Goal: Transaction & Acquisition: Purchase product/service

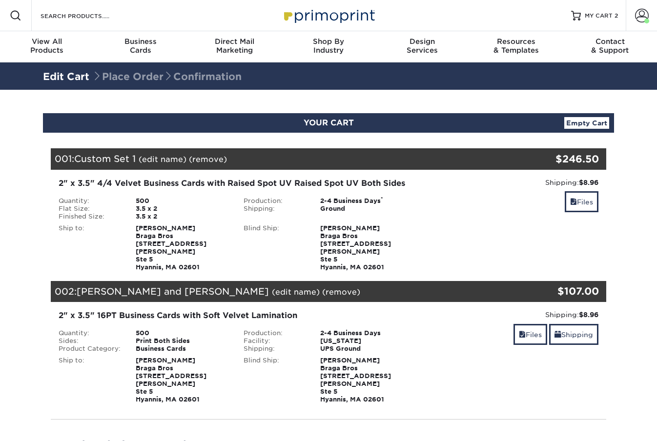
click at [476, 171] on div "2" x 3.5" 4/4 Velvet Business Cards with Raised Spot UV Raised Spot UV Both Sid…" at bounding box center [328, 224] width 570 height 109
click at [572, 199] on span at bounding box center [573, 202] width 7 height 8
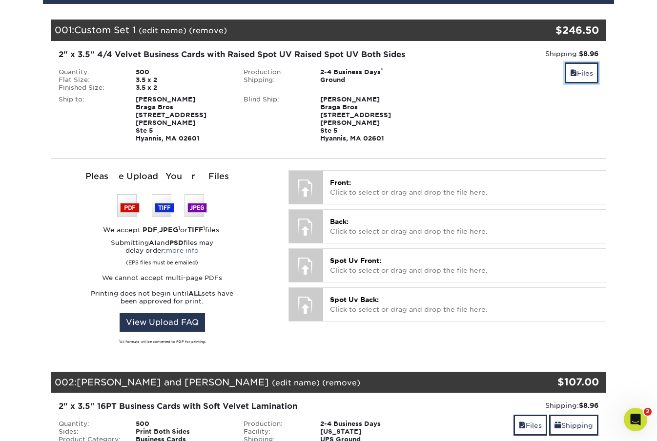
scroll to position [143, 0]
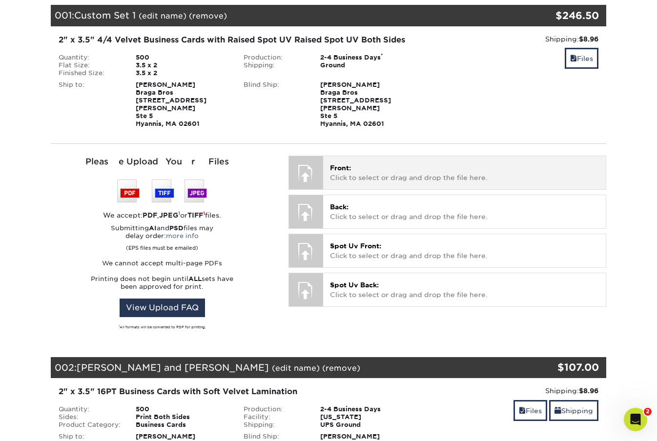
click at [357, 164] on p "Front: Click to select or drag and drop the file here." at bounding box center [464, 173] width 269 height 20
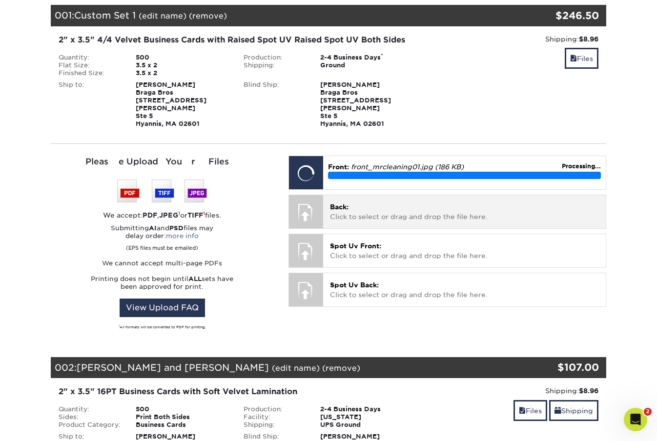
click at [316, 201] on div at bounding box center [306, 212] width 34 height 34
click at [308, 201] on div at bounding box center [306, 212] width 34 height 34
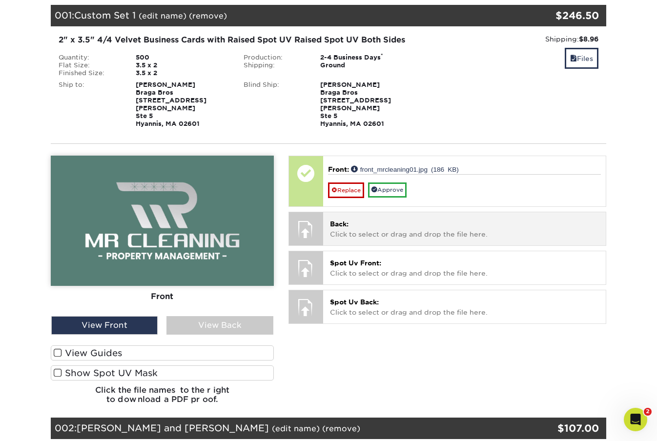
click at [345, 220] on span "Back:" at bounding box center [339, 224] width 19 height 8
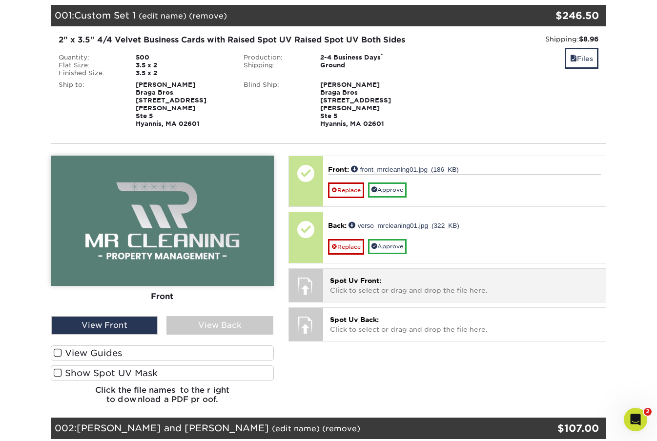
click at [304, 254] on div at bounding box center [306, 237] width 34 height 51
click at [309, 279] on div at bounding box center [306, 286] width 34 height 34
click at [362, 277] on span "Spot Uv Front:" at bounding box center [355, 281] width 51 height 8
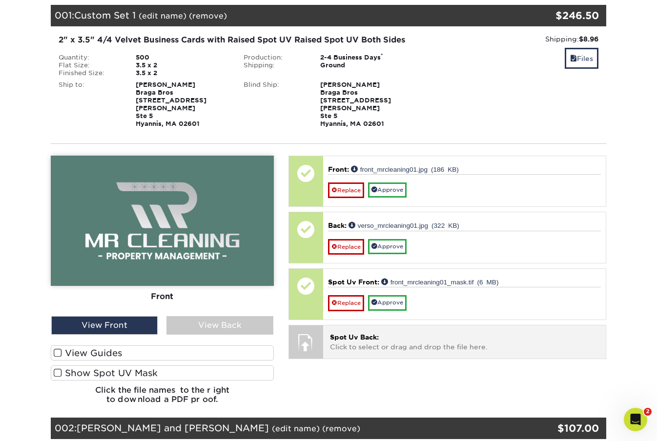
click at [359, 333] on span "Spot Uv Back:" at bounding box center [354, 337] width 49 height 8
click at [335, 336] on p "Spot Uv Back: Click to select or drag and drop the file here." at bounding box center [464, 342] width 269 height 20
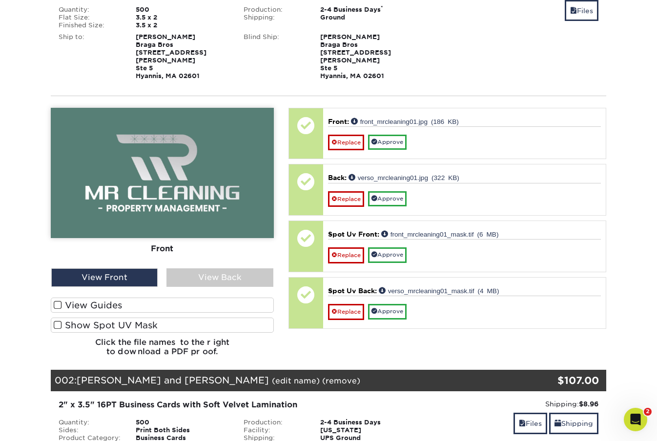
scroll to position [207, 0]
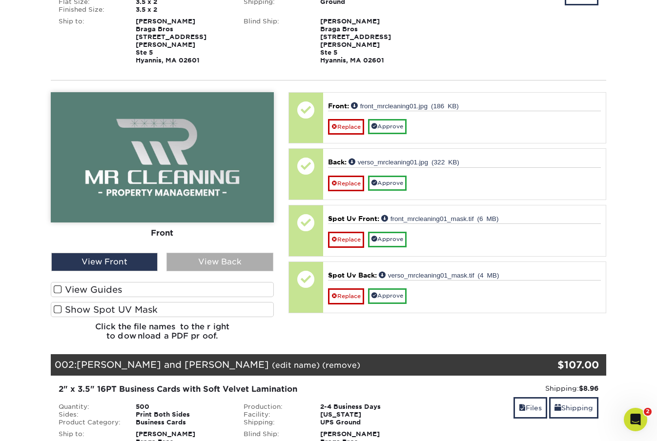
click at [213, 253] on div "View Back" at bounding box center [219, 262] width 106 height 19
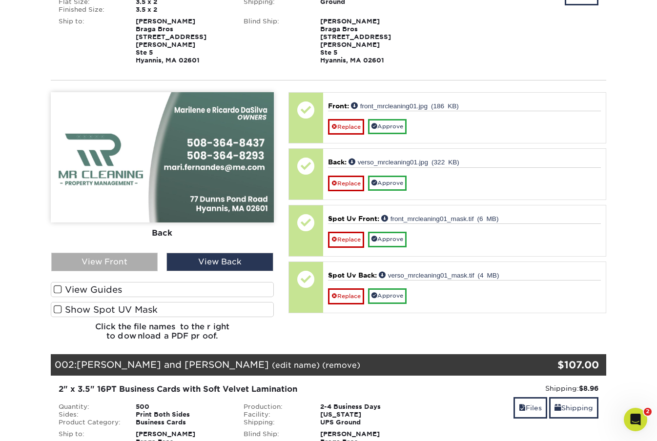
click at [100, 254] on div "View Front" at bounding box center [104, 262] width 106 height 19
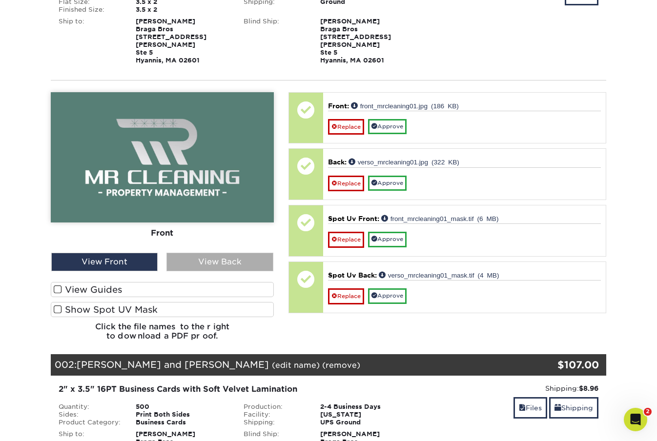
click at [194, 256] on div "View Back" at bounding box center [219, 262] width 106 height 19
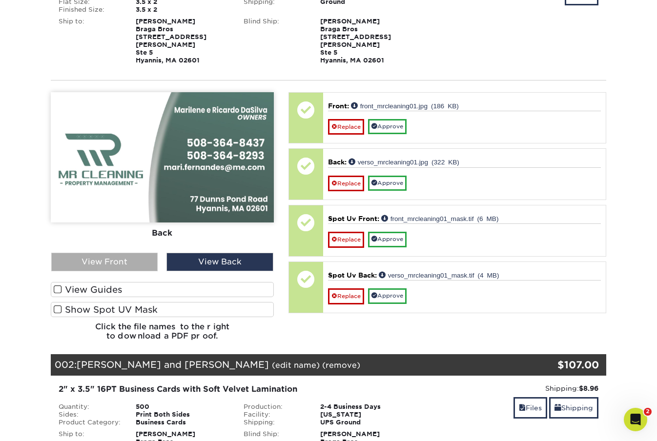
click at [133, 256] on div "View Front" at bounding box center [104, 262] width 106 height 19
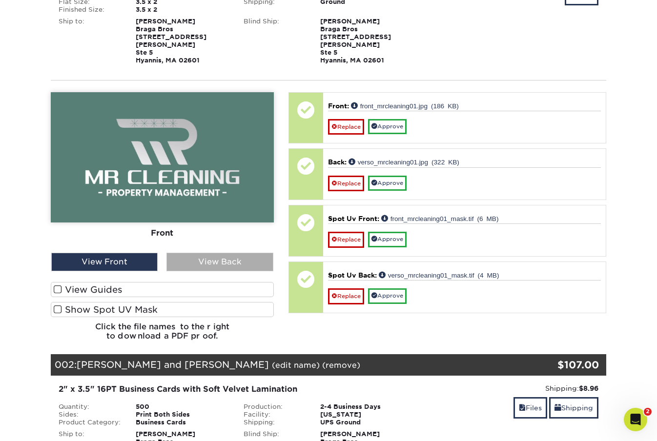
click at [217, 253] on div "View Back" at bounding box center [219, 262] width 106 height 19
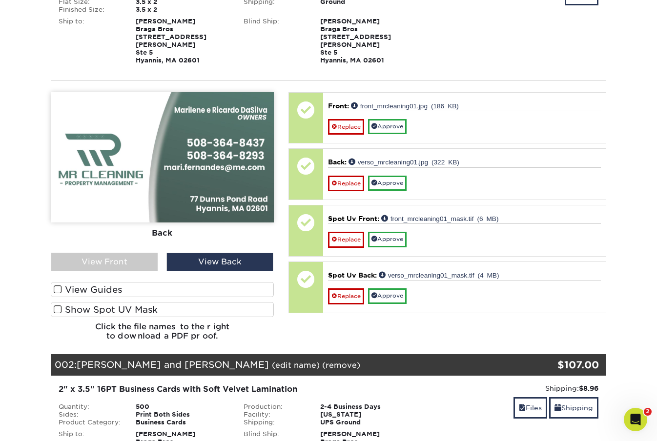
click at [66, 282] on label "View Guides" at bounding box center [162, 289] width 223 height 15
click at [0, 0] on input "View Guides" at bounding box center [0, 0] width 0 height 0
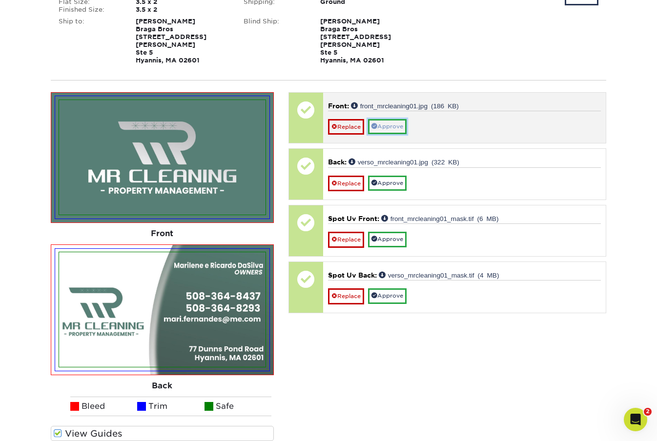
click at [388, 122] on link "Approve" at bounding box center [387, 126] width 39 height 15
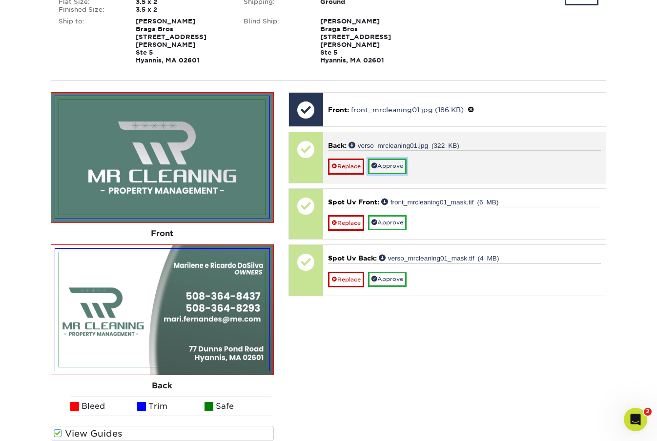
click at [391, 159] on link "Approve" at bounding box center [387, 166] width 39 height 15
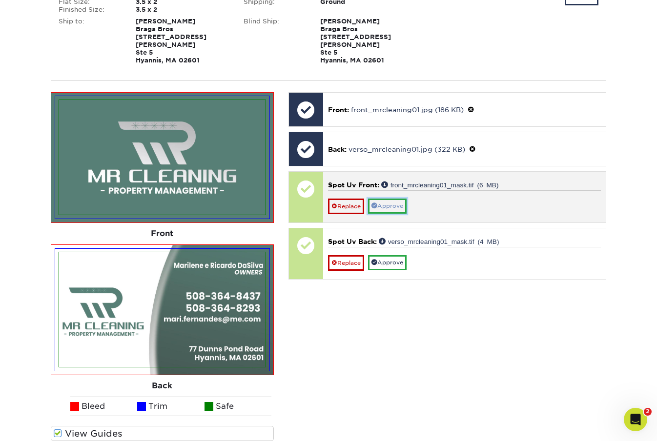
click at [390, 199] on link "Approve" at bounding box center [387, 206] width 39 height 15
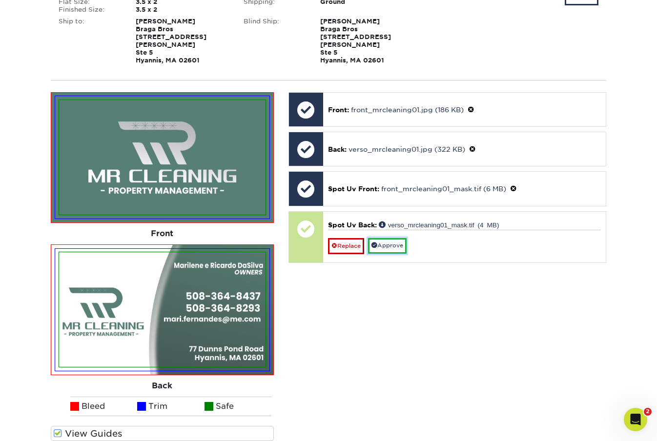
click at [389, 242] on link "Approve" at bounding box center [387, 245] width 39 height 15
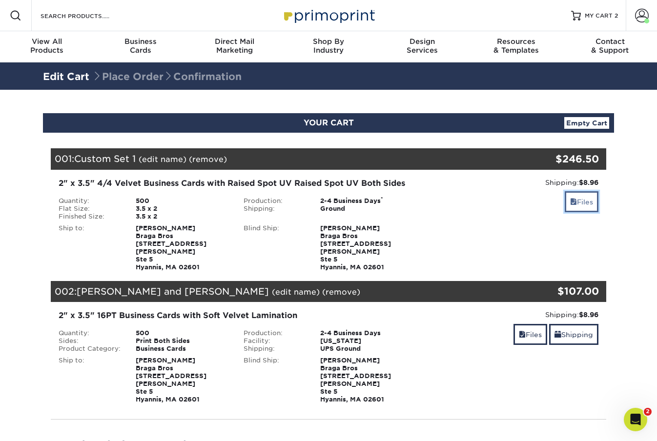
click at [589, 201] on link "Files" at bounding box center [582, 201] width 34 height 21
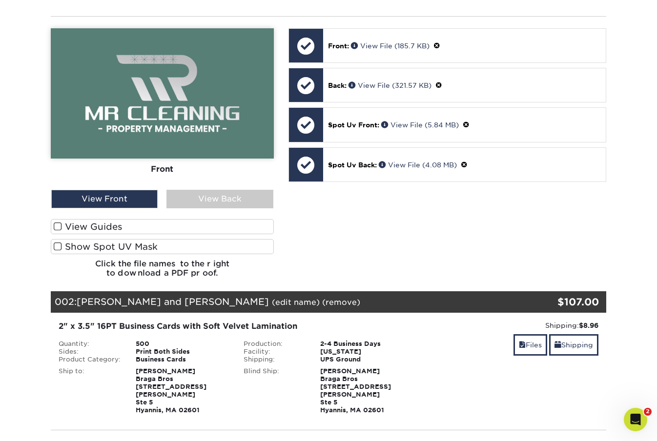
scroll to position [288, 0]
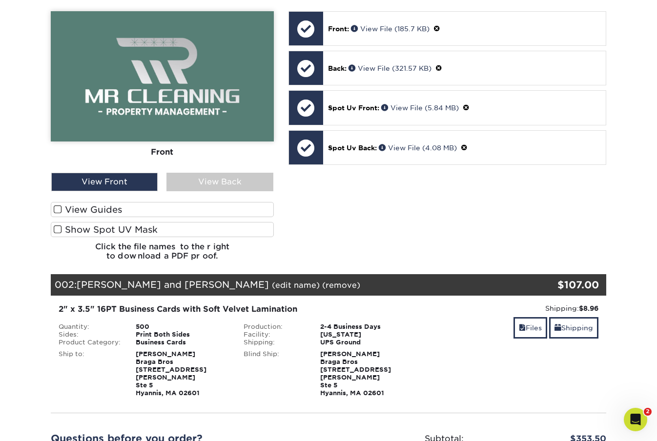
click at [56, 205] on span at bounding box center [58, 209] width 8 height 9
click at [0, 0] on input "View Guides" at bounding box center [0, 0] width 0 height 0
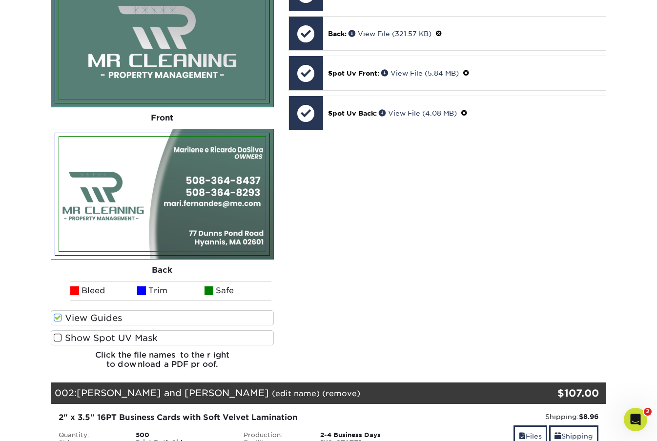
scroll to position [574, 0]
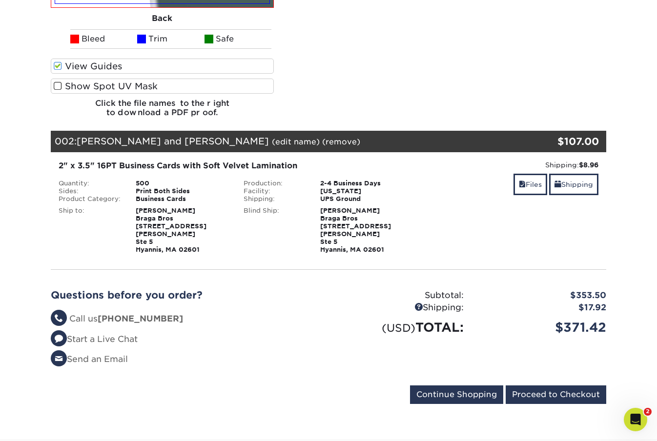
click at [61, 82] on span at bounding box center [58, 86] width 8 height 9
click at [0, 0] on input "Show Spot UV Mask" at bounding box center [0, 0] width 0 height 0
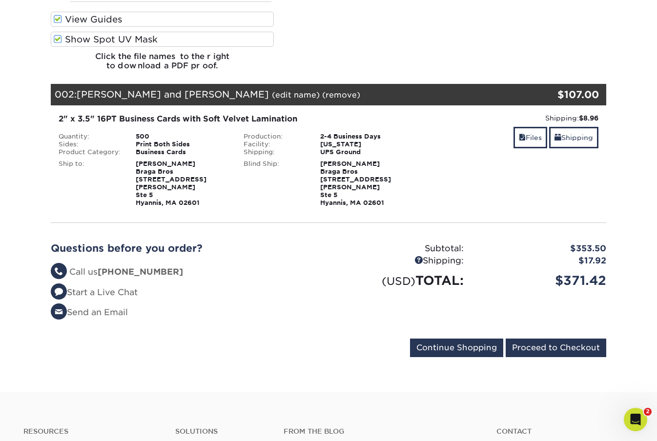
scroll to position [762, 0]
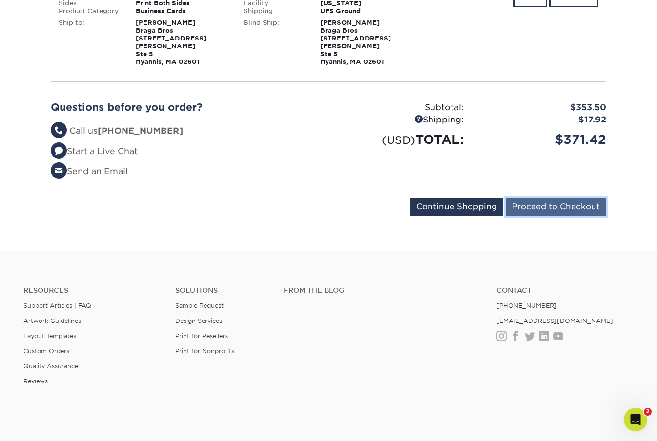
click at [576, 198] on input "Proceed to Checkout" at bounding box center [556, 207] width 101 height 19
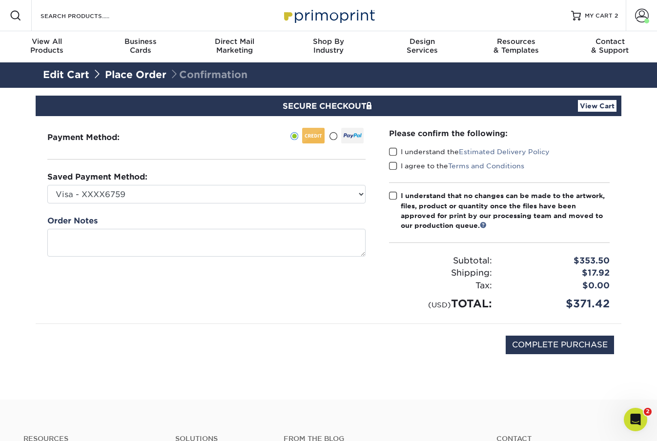
click at [391, 154] on span at bounding box center [393, 151] width 8 height 9
click at [0, 0] on input "I understand the Estimated Delivery Policy" at bounding box center [0, 0] width 0 height 0
click at [391, 163] on span at bounding box center [393, 166] width 8 height 9
click at [0, 0] on input "I agree to the Terms and Conditions" at bounding box center [0, 0] width 0 height 0
click at [394, 196] on span at bounding box center [393, 195] width 8 height 9
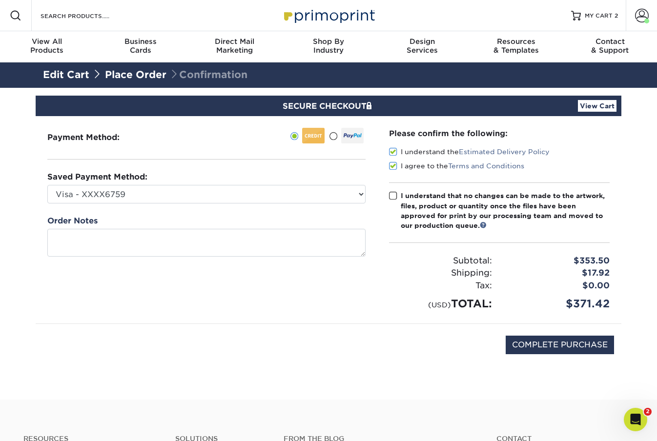
click at [0, 0] on input "I understand that no changes can be made to the artwork, files, product or quan…" at bounding box center [0, 0] width 0 height 0
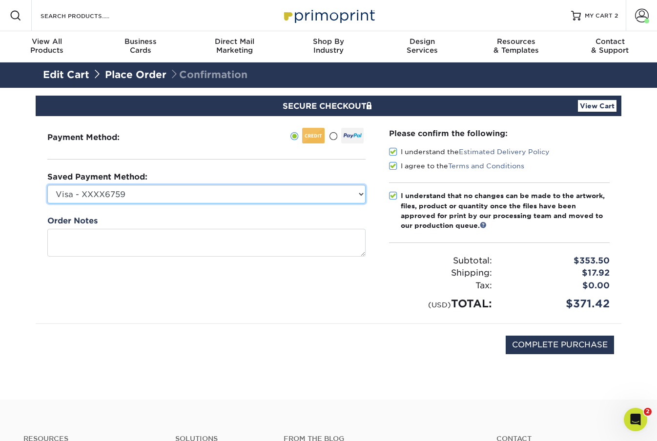
click at [112, 194] on select "Visa - XXXX6759 Visa - XXXX2035 New Credit Card" at bounding box center [206, 194] width 318 height 19
click at [137, 195] on select "Visa - XXXX6759 Visa - XXXX2035 New Credit Card" at bounding box center [206, 194] width 318 height 19
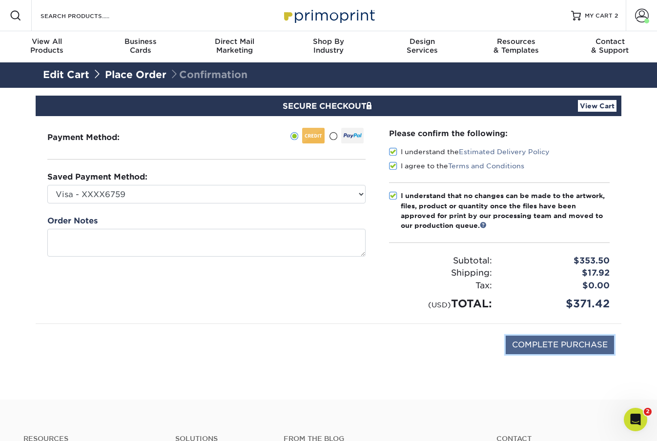
click at [588, 348] on input "COMPLETE PURCHASE" at bounding box center [560, 345] width 108 height 19
type input "PROCESSING, PLEASE WAIT..."
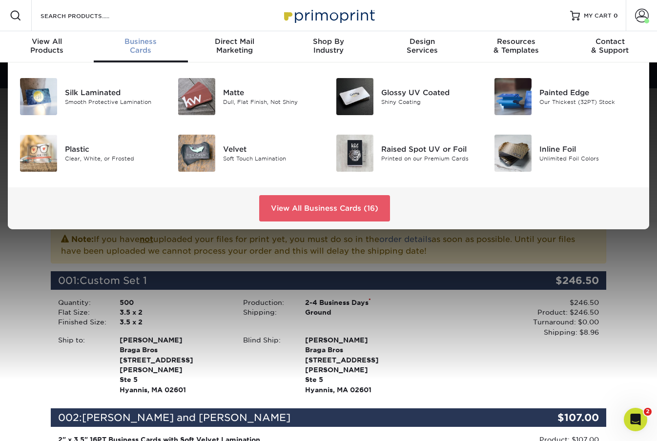
click at [144, 44] on span "Business" at bounding box center [141, 41] width 94 height 9
click at [223, 144] on div "Velvet" at bounding box center [272, 149] width 98 height 11
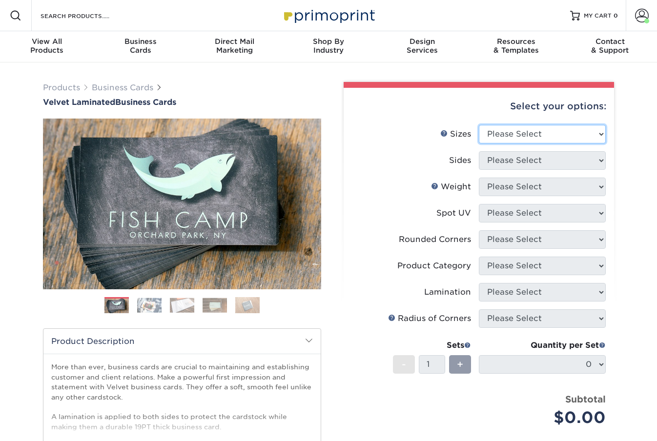
click at [521, 136] on select "Please Select 1.5" x 3.5" - Mini 1.75" x 3.5" - Mini 2" x 2" - Square 2" x 3" -…" at bounding box center [542, 134] width 127 height 19
select select "2.00x3.50"
click at [479, 125] on select "Please Select 1.5" x 3.5" - Mini 1.75" x 3.5" - Mini 2" x 2" - Square 2" x 3" -…" at bounding box center [542, 134] width 127 height 19
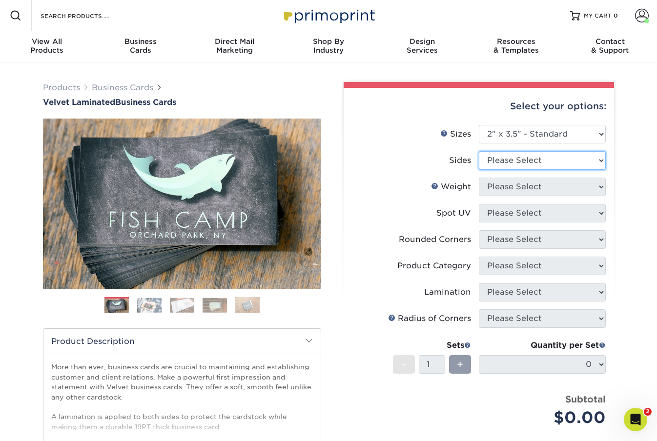
click at [521, 154] on select "Please Select Print Both Sides Print Front Only" at bounding box center [542, 160] width 127 height 19
select select "13abbda7-1d64-4f25-8bb2-c179b224825d"
click at [479, 151] on select "Please Select Print Both Sides Print Front Only" at bounding box center [542, 160] width 127 height 19
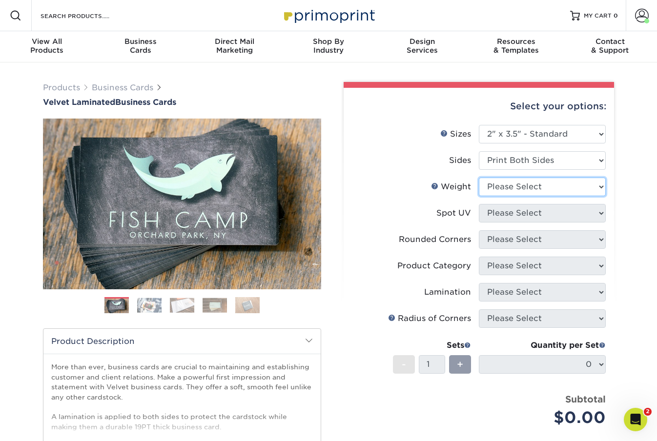
click at [514, 189] on select "Please Select 16PT" at bounding box center [542, 187] width 127 height 19
select select "16PT"
click at [479, 178] on select "Please Select 16PT" at bounding box center [542, 187] width 127 height 19
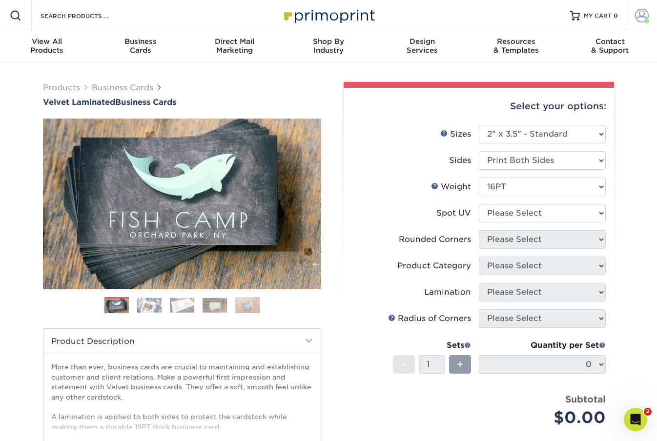
click at [640, 15] on span at bounding box center [642, 16] width 14 height 14
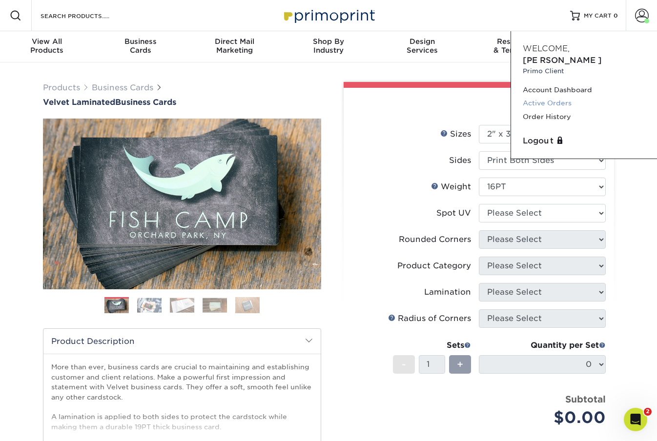
click at [545, 97] on link "Active Orders" at bounding box center [584, 103] width 123 height 13
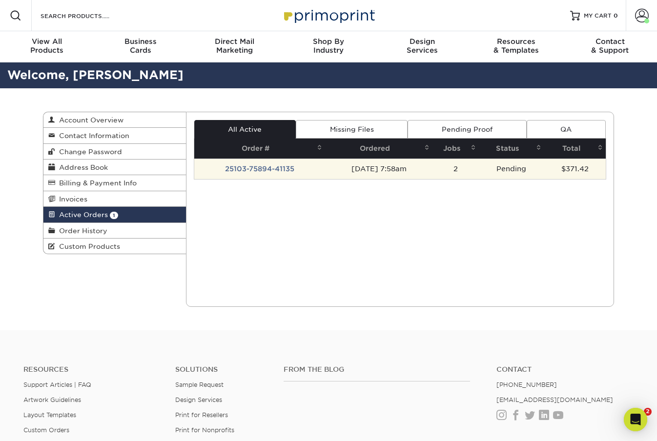
click at [303, 172] on td "25103-75894-41135" at bounding box center [259, 169] width 131 height 20
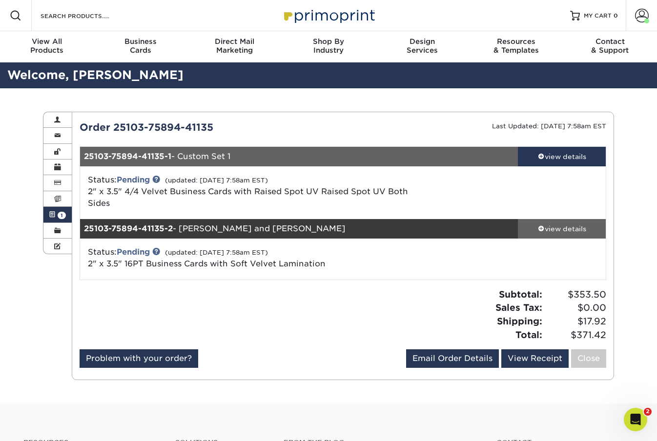
click at [567, 229] on div "view details" at bounding box center [562, 229] width 88 height 10
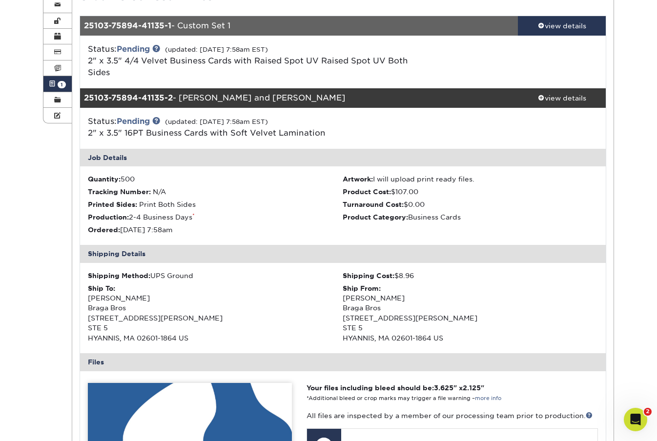
scroll to position [130, 0]
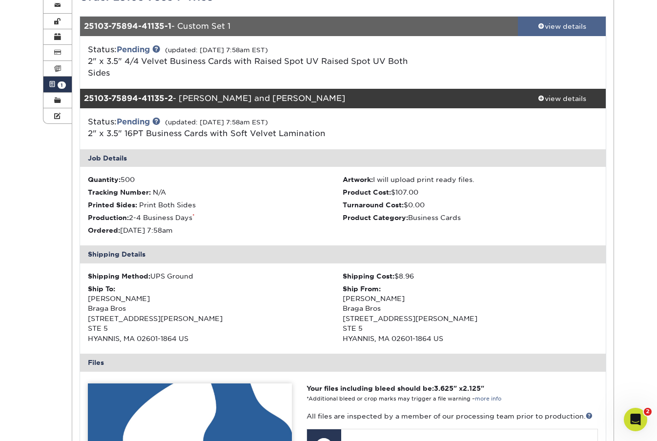
click at [557, 28] on div "view details" at bounding box center [562, 26] width 88 height 10
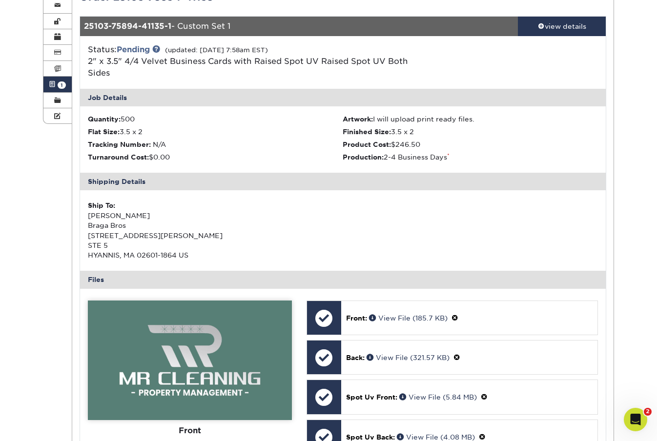
scroll to position [271, 0]
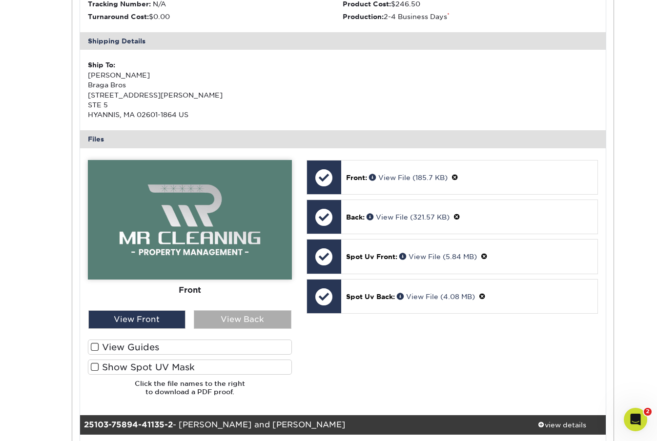
click at [207, 326] on div "View Back" at bounding box center [243, 319] width 98 height 19
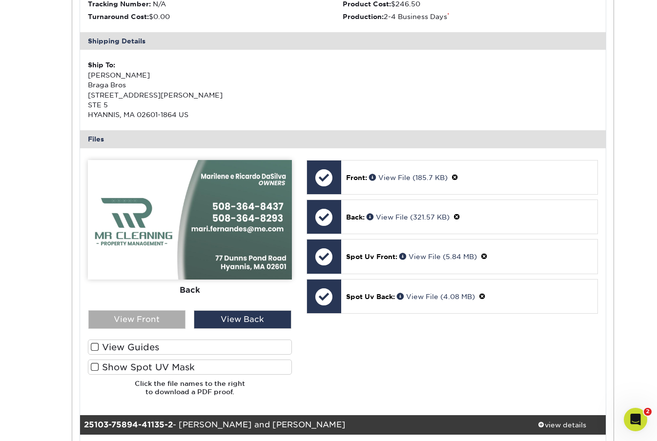
click at [153, 322] on div "View Front" at bounding box center [137, 319] width 98 height 19
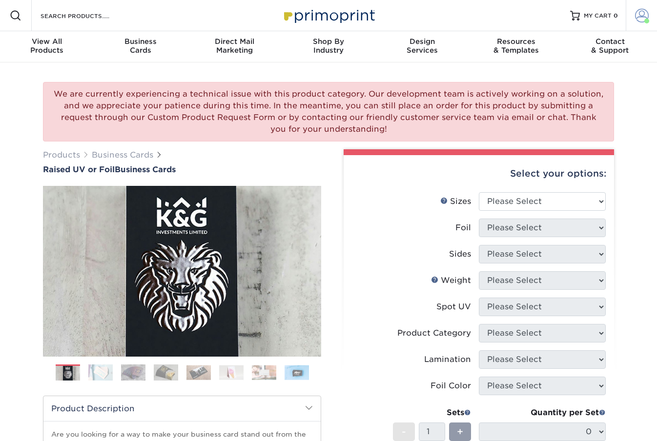
click at [644, 20] on span at bounding box center [646, 21] width 5 height 5
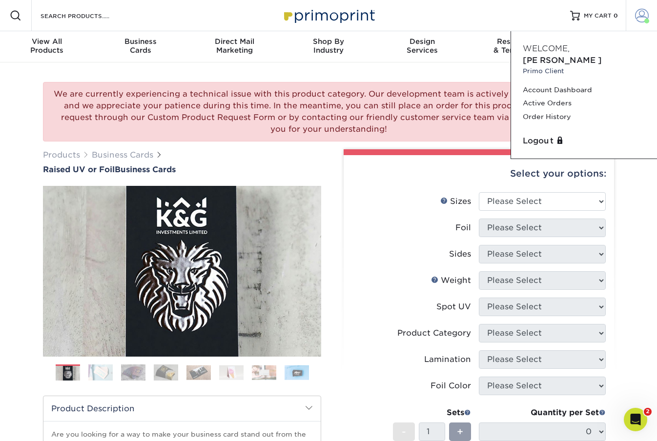
click at [643, 13] on span at bounding box center [642, 16] width 14 height 14
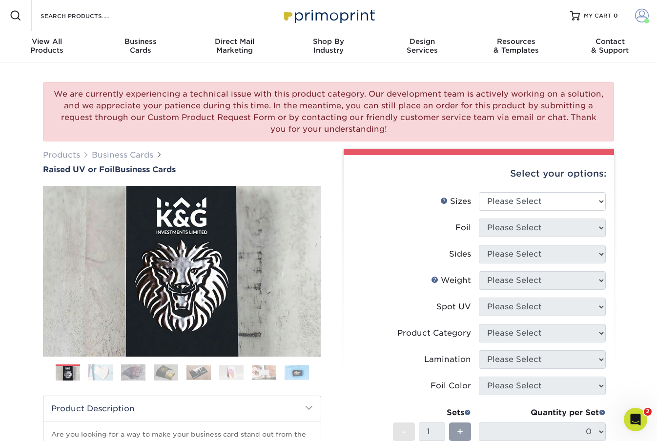
click at [643, 13] on span at bounding box center [642, 16] width 14 height 14
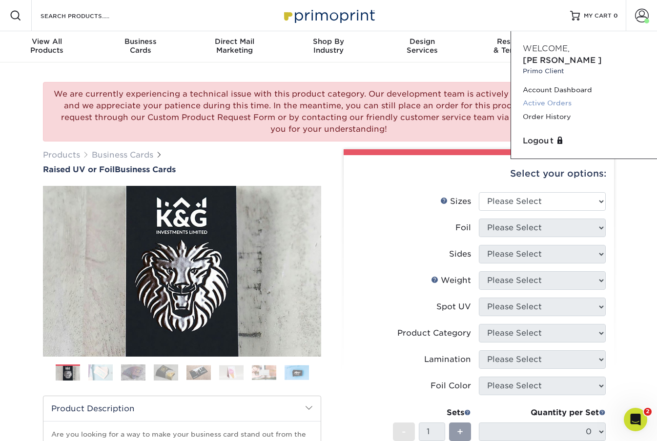
click at [546, 97] on link "Active Orders" at bounding box center [584, 103] width 123 height 13
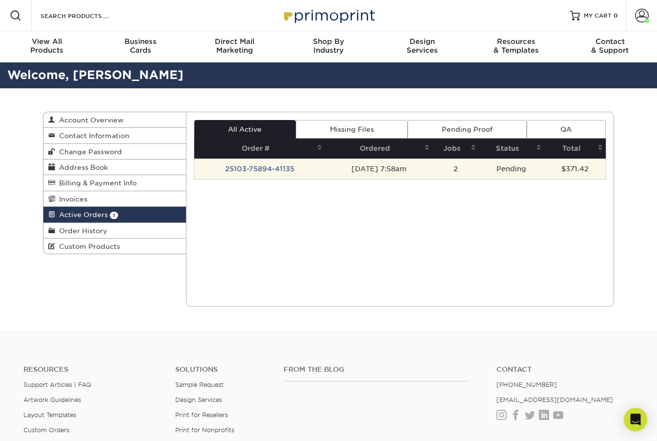
click at [270, 164] on td "25103-75894-41135" at bounding box center [259, 169] width 131 height 20
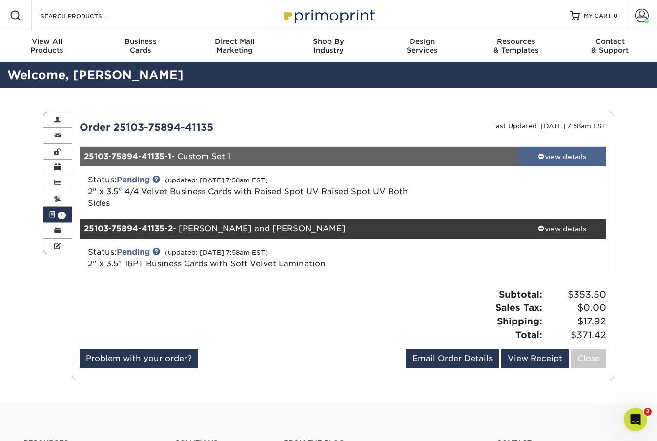
click at [560, 156] on div "view details" at bounding box center [562, 157] width 88 height 10
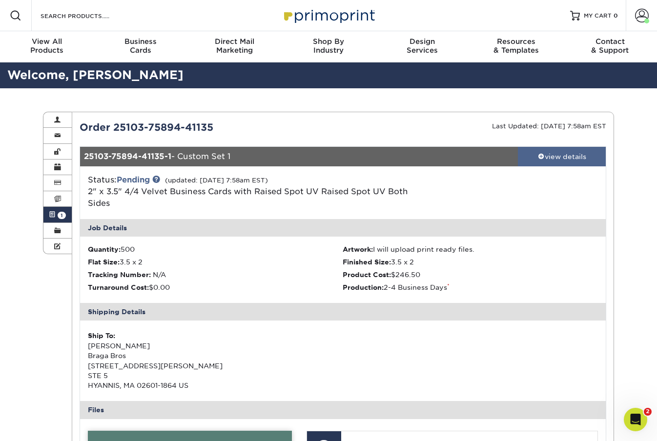
click at [570, 152] on div "view details" at bounding box center [562, 157] width 88 height 10
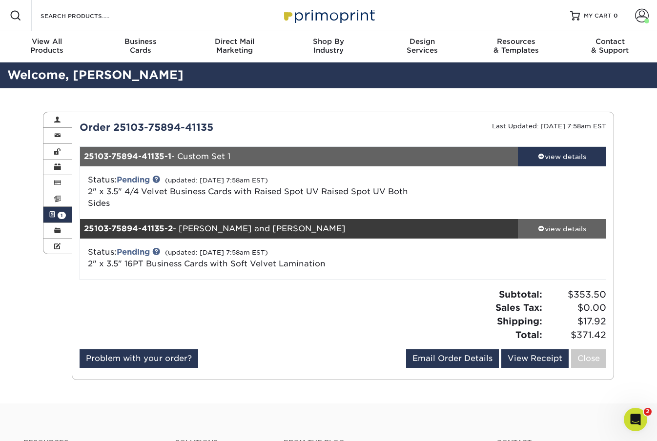
click at [567, 225] on div "view details" at bounding box center [562, 229] width 88 height 10
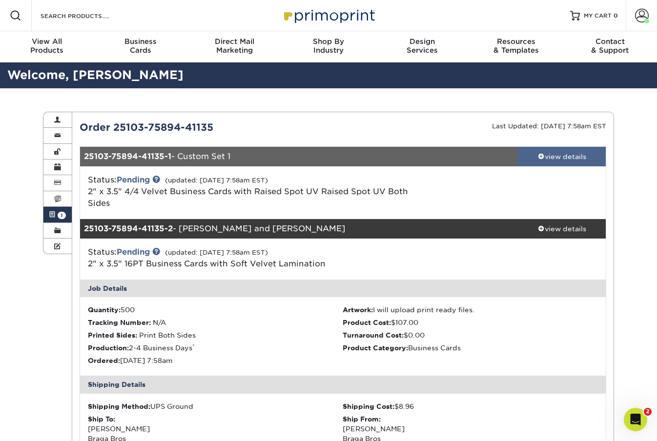
click at [572, 161] on div "view details" at bounding box center [562, 157] width 88 height 10
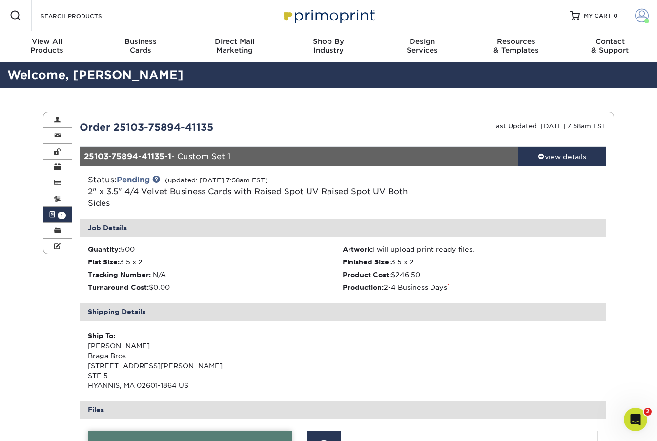
click at [640, 13] on span at bounding box center [642, 16] width 14 height 14
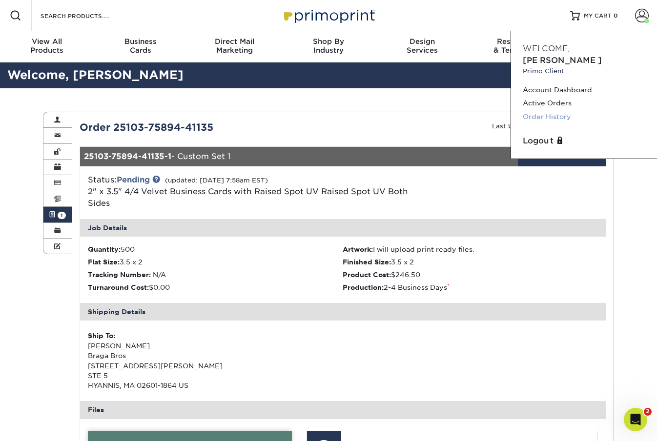
click at [551, 110] on link "Order History" at bounding box center [584, 116] width 123 height 13
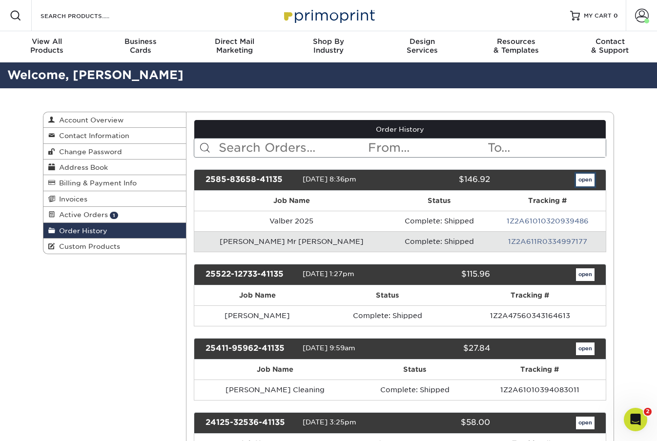
click at [581, 179] on link "open" at bounding box center [585, 180] width 19 height 13
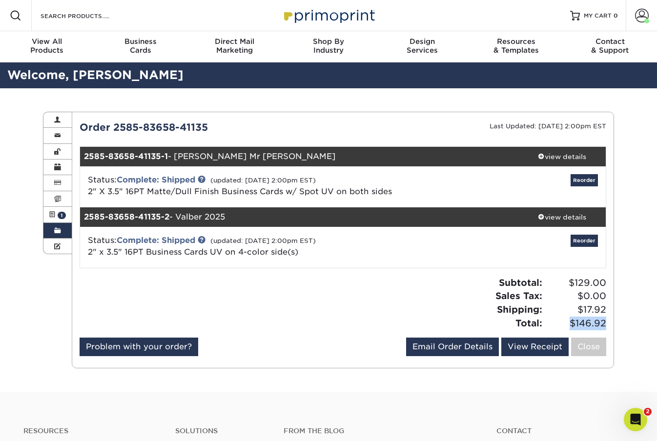
drag, startPoint x: 570, startPoint y: 323, endPoint x: 607, endPoint y: 324, distance: 37.6
click at [607, 324] on div "Subtotal: $129.00 Sales Tax: $0.00 Shipping: $17.92 Total: $146.92" at bounding box center [478, 303] width 271 height 54
copy span "$146.92"
click at [568, 219] on div "view details" at bounding box center [562, 217] width 88 height 10
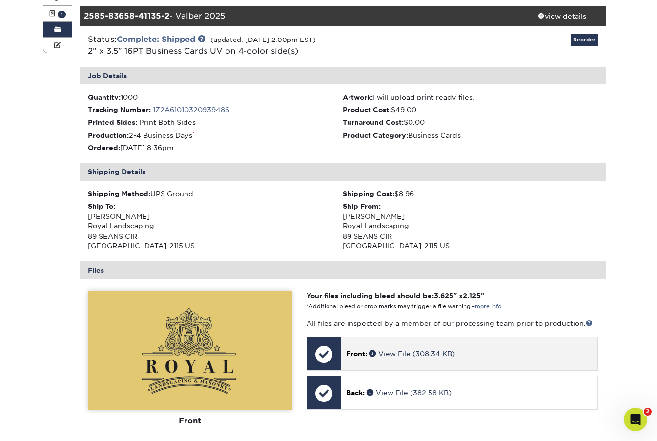
scroll to position [90, 0]
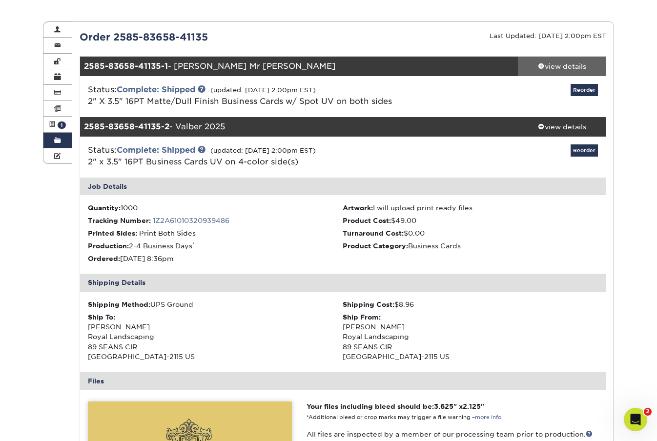
click at [557, 64] on div "view details" at bounding box center [562, 66] width 88 height 10
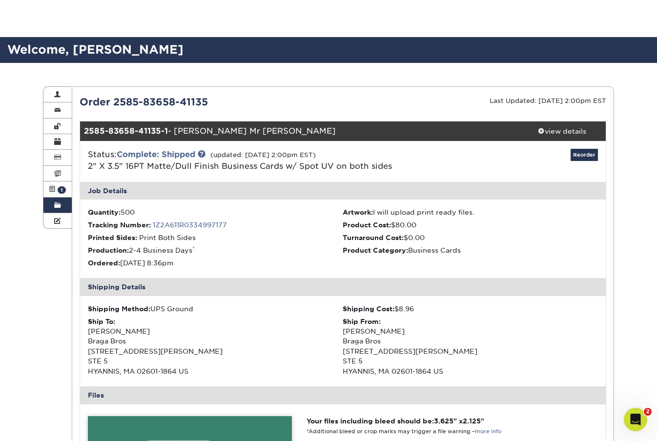
scroll to position [0, 0]
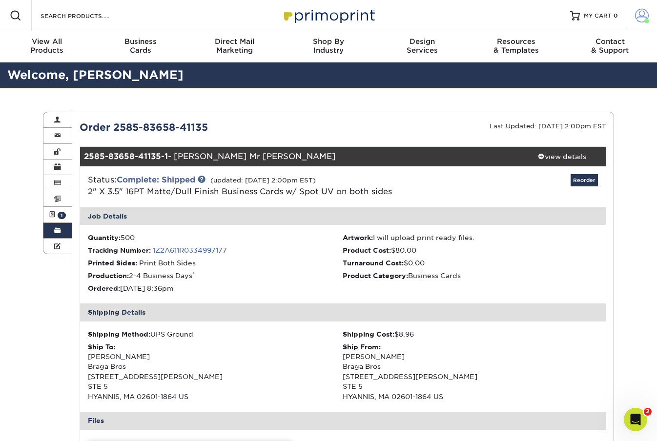
click at [638, 18] on span at bounding box center [642, 16] width 14 height 14
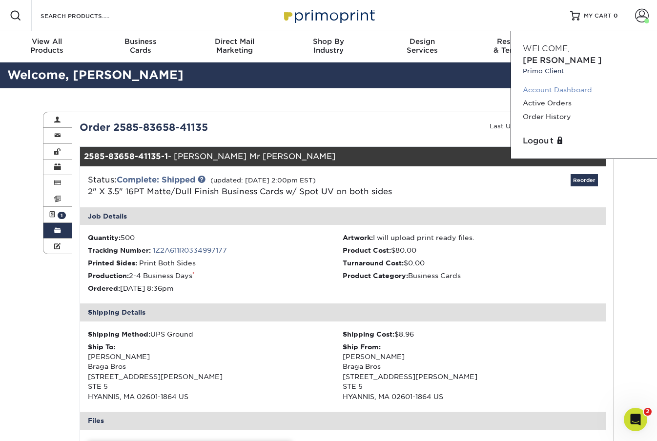
click at [544, 83] on link "Account Dashboard" at bounding box center [584, 89] width 123 height 13
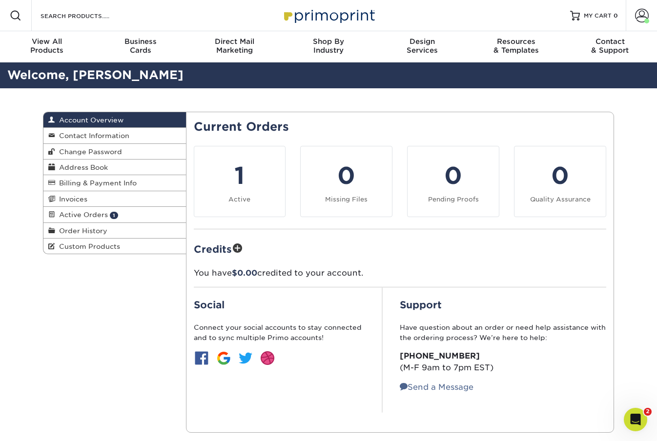
click at [401, 107] on div "Account Overview Account Overview Contact Information Change Password Address B…" at bounding box center [329, 272] width 586 height 368
